Goal: Task Accomplishment & Management: Complete application form

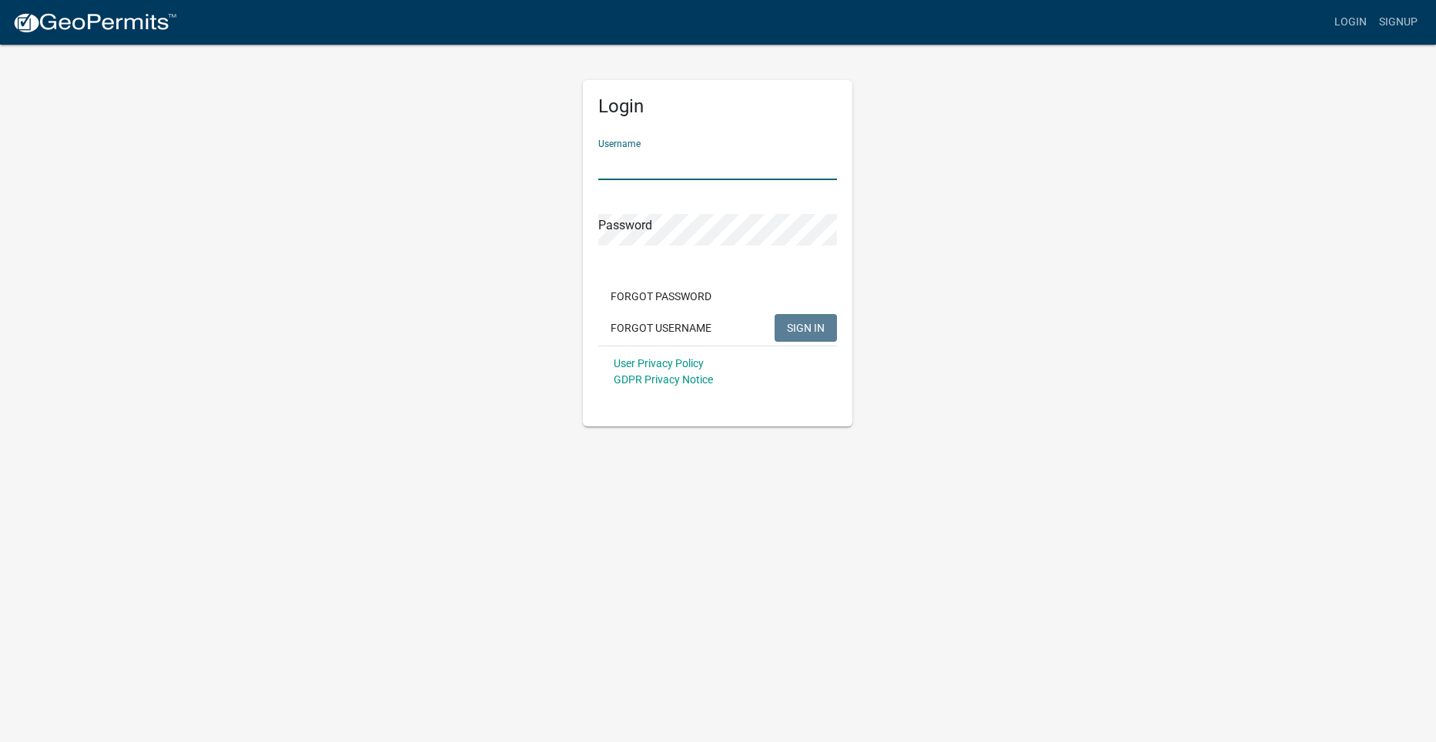
click at [630, 162] on input "Username" at bounding box center [717, 165] width 239 height 32
type input "[EMAIL_ADDRESS][DOMAIN_NAME]"
click at [811, 323] on span "SIGN IN" at bounding box center [806, 327] width 38 height 12
